Goal: Complete application form

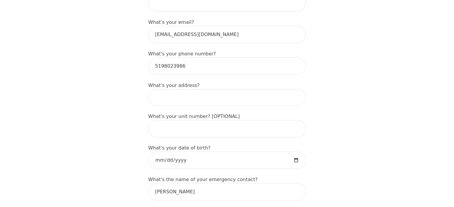
scroll to position [193, 0]
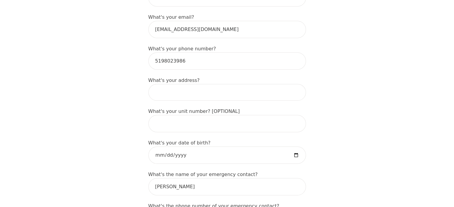
click at [211, 84] on input at bounding box center [227, 92] width 158 height 17
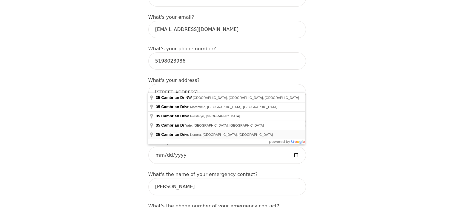
type input "[STREET_ADDRESS][PERSON_NAME]"
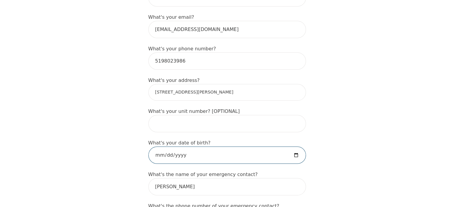
click at [193, 154] on input "date" at bounding box center [227, 155] width 158 height 17
click at [194, 150] on input "date" at bounding box center [227, 155] width 158 height 17
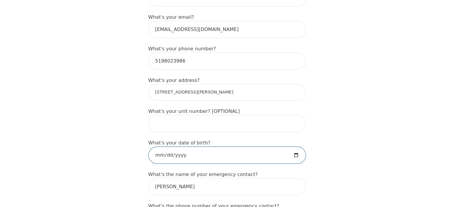
click at [298, 147] on input "date" at bounding box center [227, 155] width 158 height 17
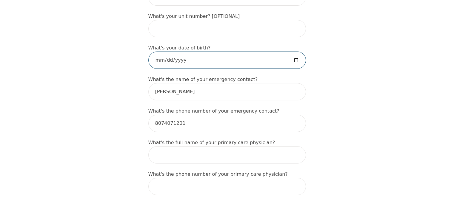
click at [298, 52] on input "date" at bounding box center [227, 60] width 158 height 17
type input "[DATE]"
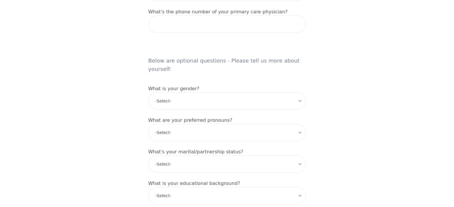
scroll to position [450, 0]
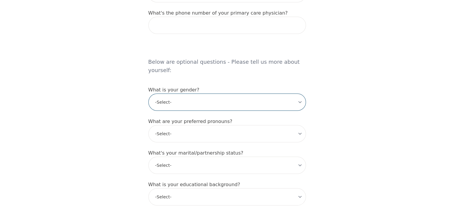
click at [212, 94] on select "-Select- [DEMOGRAPHIC_DATA] [DEMOGRAPHIC_DATA] [DEMOGRAPHIC_DATA] [DEMOGRAPHIC_…" at bounding box center [227, 102] width 158 height 17
select select "[DEMOGRAPHIC_DATA]"
click at [148, 94] on select "-Select- [DEMOGRAPHIC_DATA] [DEMOGRAPHIC_DATA] [DEMOGRAPHIC_DATA] [DEMOGRAPHIC_…" at bounding box center [227, 102] width 158 height 17
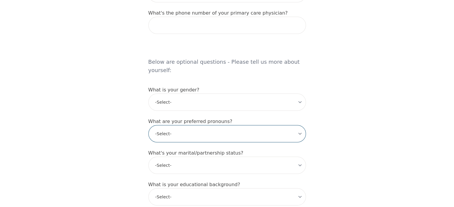
click at [198, 125] on select "-Select- he/him she/her they/them ze/zir xe/xem ey/em ve/ver tey/ter e/e per/pe…" at bounding box center [227, 133] width 158 height 17
select select "he/him"
click at [148, 125] on select "-Select- he/him she/her they/them ze/zir xe/xem ey/em ve/ver tey/ter e/e per/pe…" at bounding box center [227, 133] width 158 height 17
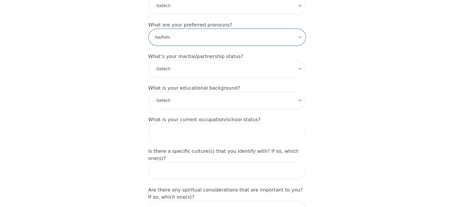
scroll to position [547, 0]
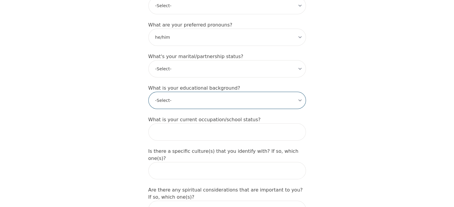
click at [174, 92] on select "-Select- Less than high school High school Associate degree Bachelor degree Mas…" at bounding box center [227, 100] width 158 height 17
select select "Associate degree"
click at [148, 92] on select "-Select- Less than high school High school Associate degree Bachelor degree Mas…" at bounding box center [227, 100] width 158 height 17
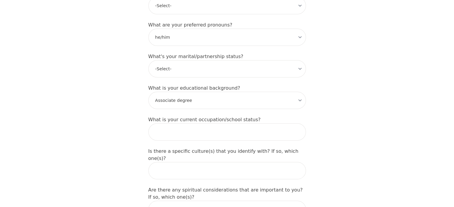
click at [205, 117] on label "What is your current occupation/school status?" at bounding box center [204, 120] width 112 height 6
click at [202, 124] on input "text" at bounding box center [227, 132] width 158 height 17
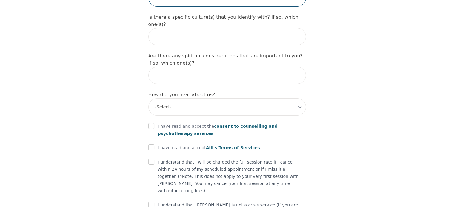
scroll to position [685, 0]
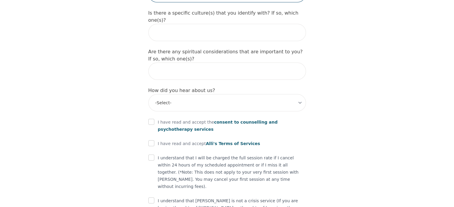
type input "IT"
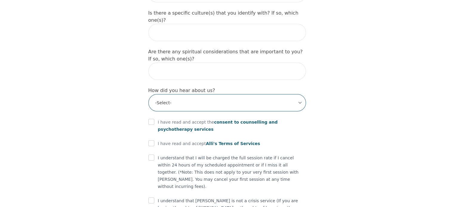
click at [209, 94] on select "-Select- Physician/Specialist Friend Facebook Instagram Google Search Google Ad…" at bounding box center [227, 102] width 158 height 17
select select "Google Search"
click at [148, 94] on select "-Select- Physician/Specialist Friend Facebook Instagram Google Search Google Ad…" at bounding box center [227, 102] width 158 height 17
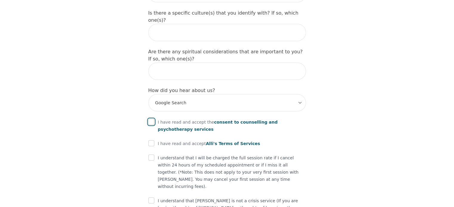
click at [153, 119] on input "checkbox" at bounding box center [151, 122] width 6 height 6
checkbox input "true"
click at [150, 141] on input "checkbox" at bounding box center [151, 144] width 6 height 6
checkbox input "true"
click at [151, 155] on input "checkbox" at bounding box center [151, 158] width 6 height 6
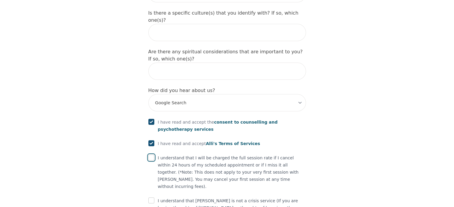
checkbox input "true"
click at [155, 198] on div "I understand that [PERSON_NAME] is not a crisis service (If you are having thou…" at bounding box center [227, 208] width 158 height 21
click at [152, 198] on input "checkbox" at bounding box center [151, 201] width 6 height 6
checkbox input "true"
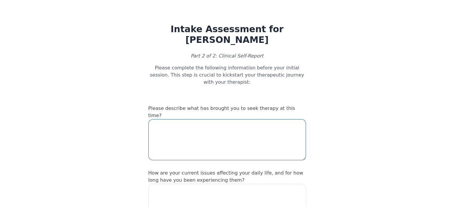
click at [179, 119] on textarea at bounding box center [227, 139] width 158 height 41
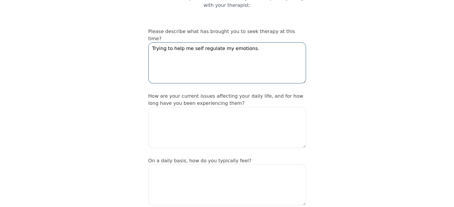
scroll to position [91, 0]
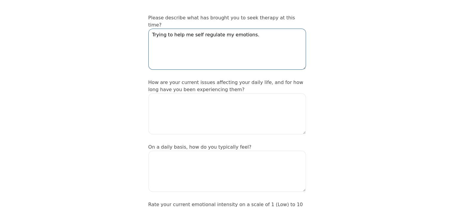
type textarea "Trying to help me self regulate my emotions."
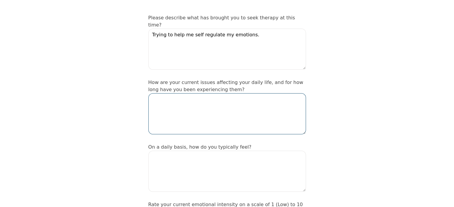
click at [178, 110] on textarea at bounding box center [227, 113] width 158 height 41
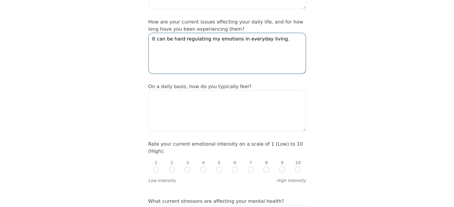
type textarea "It can be hard regulating my emotions in everyday living."
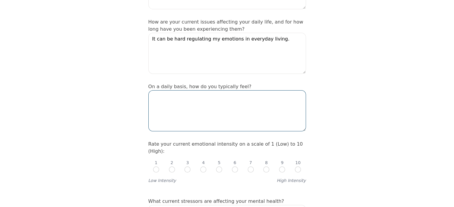
click at [218, 90] on textarea at bounding box center [227, 110] width 158 height 41
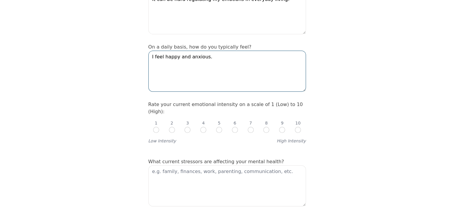
scroll to position [192, 0]
type textarea "I feel happy and anxious."
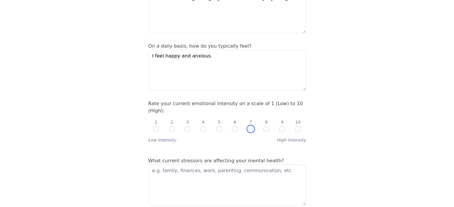
click at [248, 126] on input "radio" at bounding box center [251, 129] width 6 height 6
radio input "true"
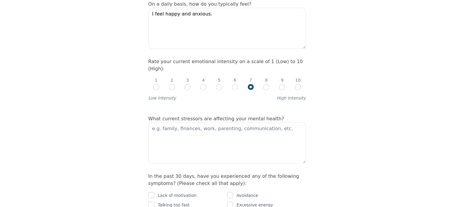
scroll to position [235, 0]
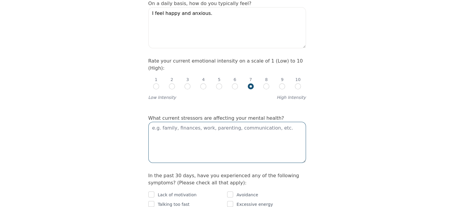
click at [177, 122] on textarea at bounding box center [227, 142] width 158 height 41
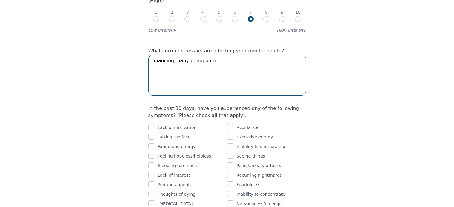
scroll to position [303, 0]
type textarea "financing, baby being born."
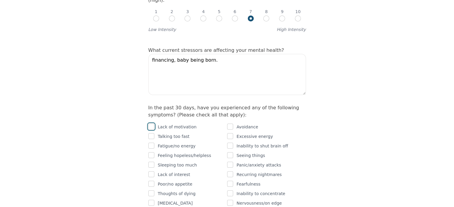
click at [153, 124] on input "checkbox" at bounding box center [151, 127] width 6 height 6
checkbox input "true"
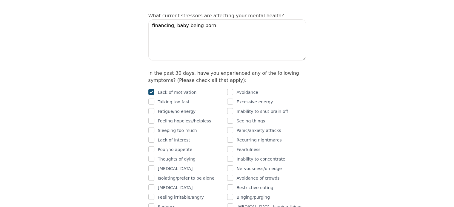
scroll to position [338, 0]
click at [152, 108] on input "checkbox" at bounding box center [151, 111] width 6 height 6
checkbox input "true"
click at [152, 118] on input "checkbox" at bounding box center [151, 121] width 6 height 6
checkbox input "true"
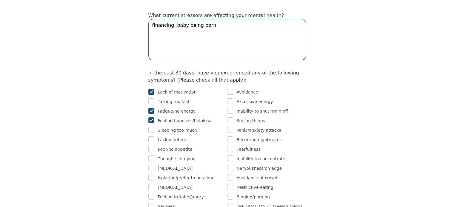
click at [222, 19] on textarea "financing, baby being born." at bounding box center [227, 39] width 158 height 41
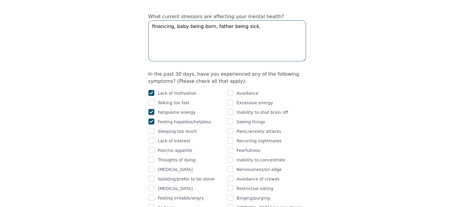
type textarea "financing, baby being born, father being sick."
click at [208, 157] on div "Thoughts of dying" at bounding box center [187, 160] width 79 height 7
click at [175, 138] on p "Lack of interest" at bounding box center [174, 141] width 32 height 7
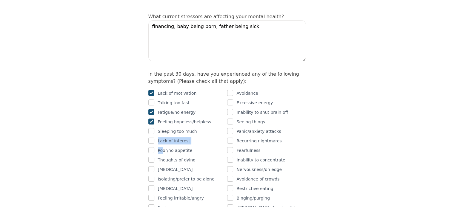
drag, startPoint x: 163, startPoint y: 122, endPoint x: 155, endPoint y: 121, distance: 7.8
click at [155, 121] on div "Lack of motivation Talking too fast Fatigue/no energy Feeling hopeless/helpless…" at bounding box center [187, 175] width 79 height 170
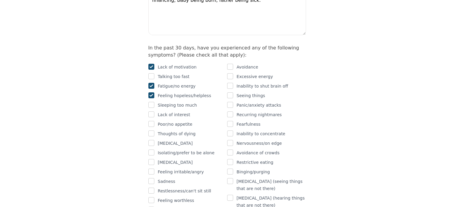
scroll to position [390, 0]
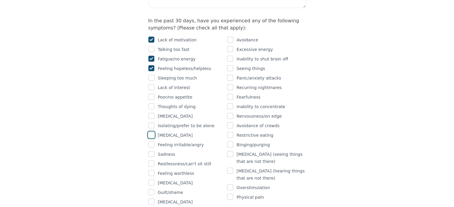
click at [151, 132] on input "checkbox" at bounding box center [151, 135] width 6 height 6
checkbox input "true"
click at [229, 113] on input "checkbox" at bounding box center [230, 116] width 6 height 6
checkbox input "true"
click at [230, 94] on input "checkbox" at bounding box center [230, 97] width 6 height 6
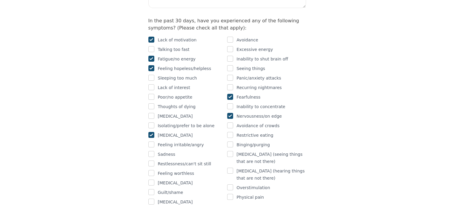
checkbox input "true"
click at [231, 104] on input "checkbox" at bounding box center [230, 107] width 6 height 6
checkbox input "true"
click at [231, 75] on input "checkbox" at bounding box center [230, 78] width 6 height 6
click at [230, 75] on input "checkbox" at bounding box center [230, 78] width 6 height 6
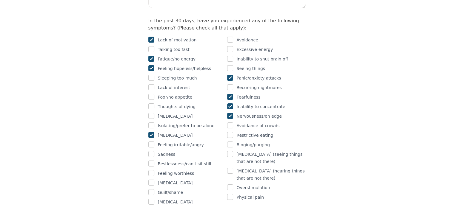
checkbox input "false"
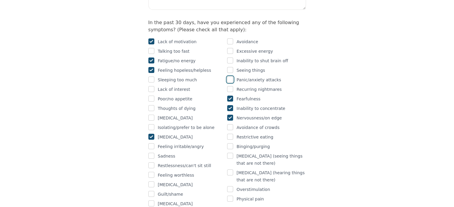
scroll to position [386, 0]
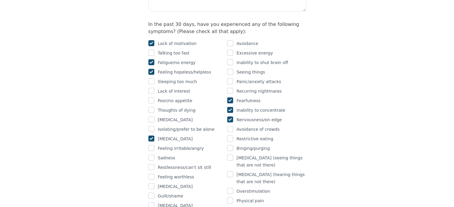
click at [228, 40] on div at bounding box center [230, 43] width 6 height 7
click at [229, 40] on input "checkbox" at bounding box center [230, 43] width 6 height 6
checkbox input "true"
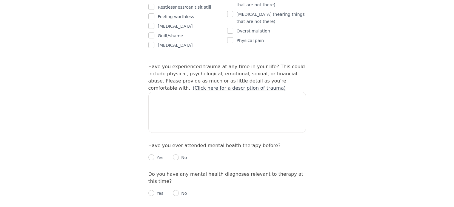
scroll to position [547, 0]
click at [249, 92] on textarea at bounding box center [227, 112] width 158 height 41
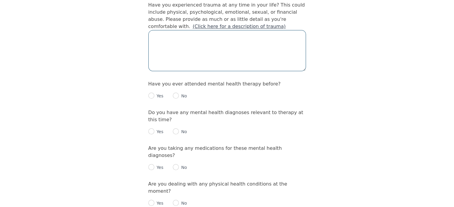
scroll to position [611, 0]
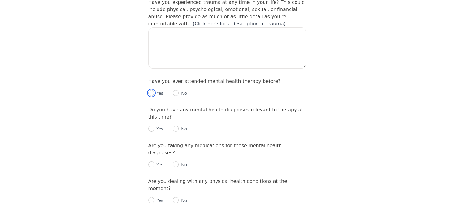
click at [153, 90] on input "radio" at bounding box center [151, 93] width 6 height 6
radio input "true"
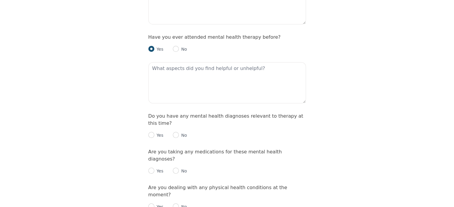
scroll to position [654, 0]
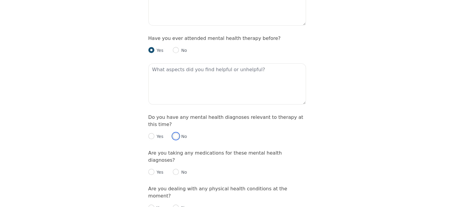
click at [174, 133] on input "radio" at bounding box center [176, 136] width 6 height 6
radio input "true"
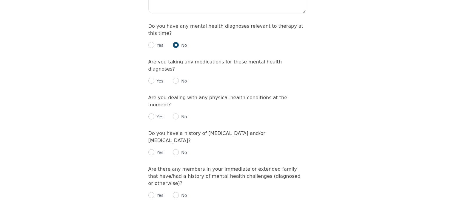
scroll to position [745, 0]
click at [173, 79] on input "radio" at bounding box center [176, 82] width 6 height 6
radio input "true"
click at [174, 114] on input "radio" at bounding box center [176, 117] width 6 height 6
radio input "true"
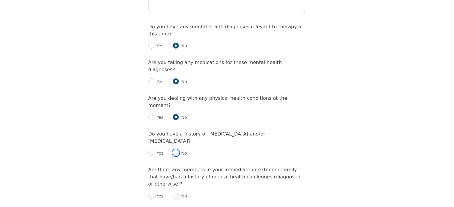
click at [176, 150] on input "radio" at bounding box center [176, 153] width 6 height 6
radio input "true"
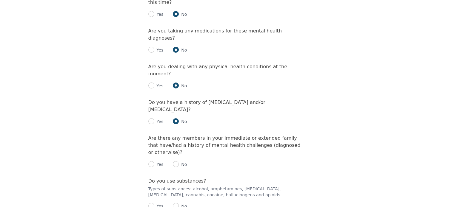
scroll to position [777, 0]
click at [176, 161] on input "radio" at bounding box center [176, 164] width 6 height 6
radio input "true"
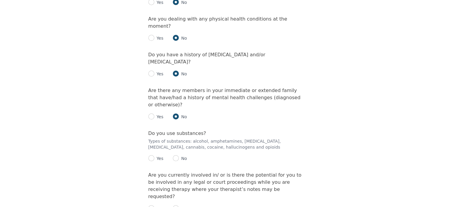
scroll to position [825, 0]
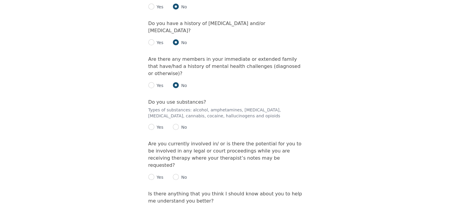
scroll to position [862, 0]
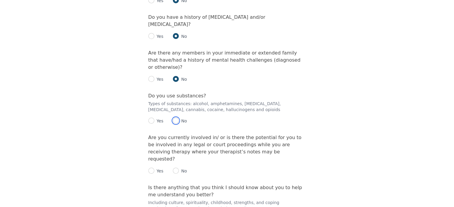
click at [173, 118] on input "radio" at bounding box center [176, 121] width 6 height 6
radio input "true"
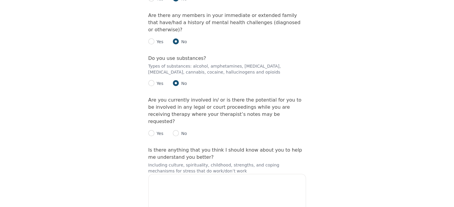
scroll to position [899, 0]
click at [177, 131] on input "radio" at bounding box center [176, 134] width 6 height 6
radio input "true"
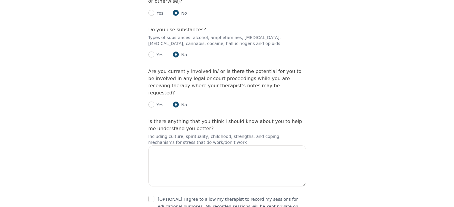
scroll to position [929, 0]
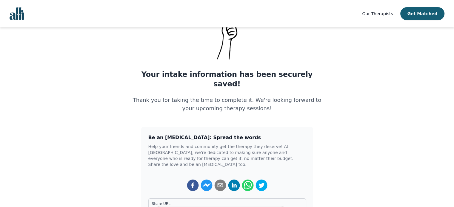
scroll to position [44, 0]
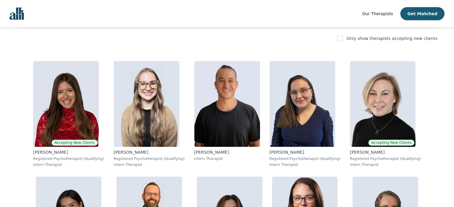
scroll to position [101, 0]
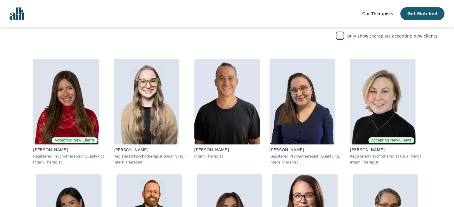
click at [343, 38] on input "checkbox" at bounding box center [340, 36] width 6 height 6
checkbox input "true"
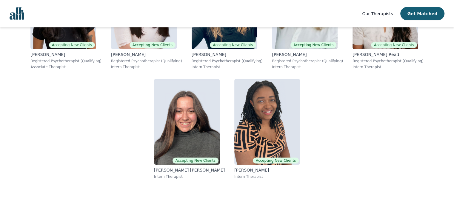
scroll to position [1343, 0]
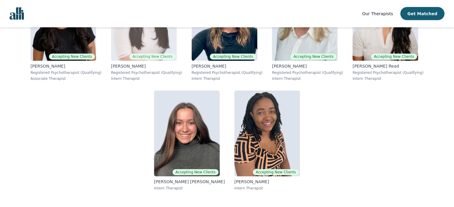
click at [146, 46] on img at bounding box center [144, 18] width 66 height 86
